Goal: Task Accomplishment & Management: Use online tool/utility

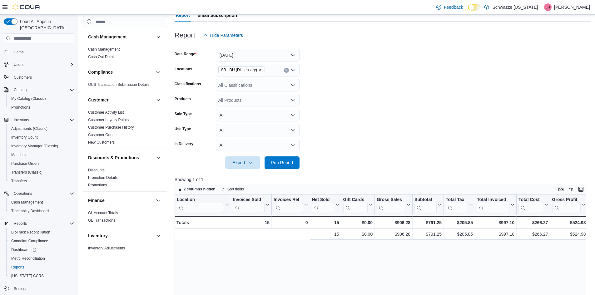
scroll to position [0, 190]
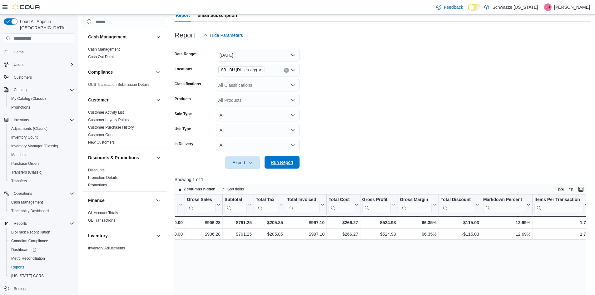
click at [287, 163] on span "Run Report" at bounding box center [282, 162] width 22 height 6
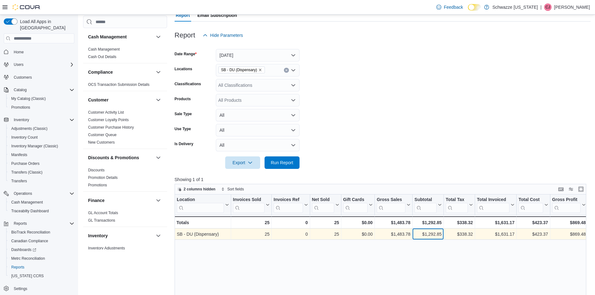
click at [413, 230] on div "$1,292.85 - Subtotal, column 7, row 1" at bounding box center [428, 234] width 31 height 11
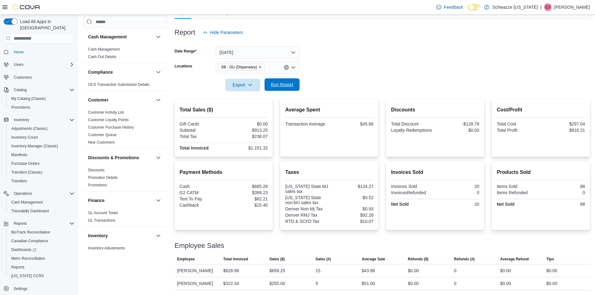
scroll to position [344, 0]
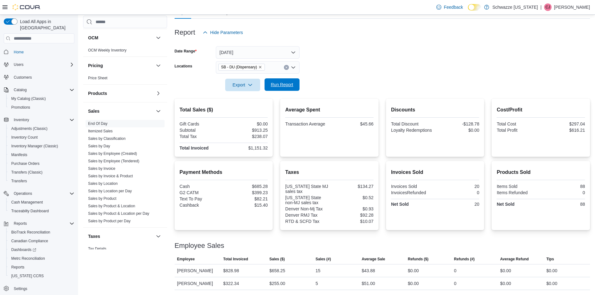
click at [277, 86] on span "Run Report" at bounding box center [282, 85] width 22 height 6
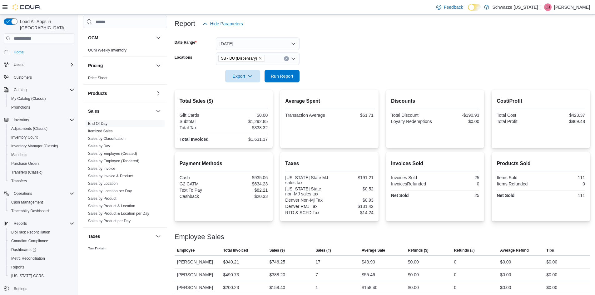
scroll to position [78, 0]
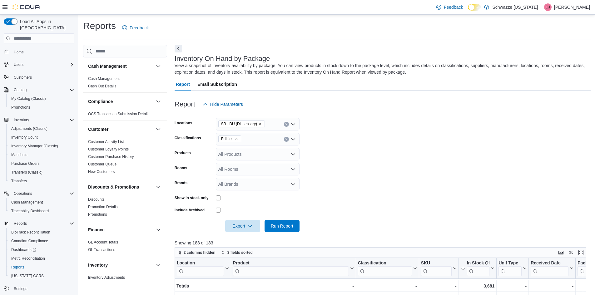
scroll to position [187, 0]
